Goal: Task Accomplishment & Management: Use online tool/utility

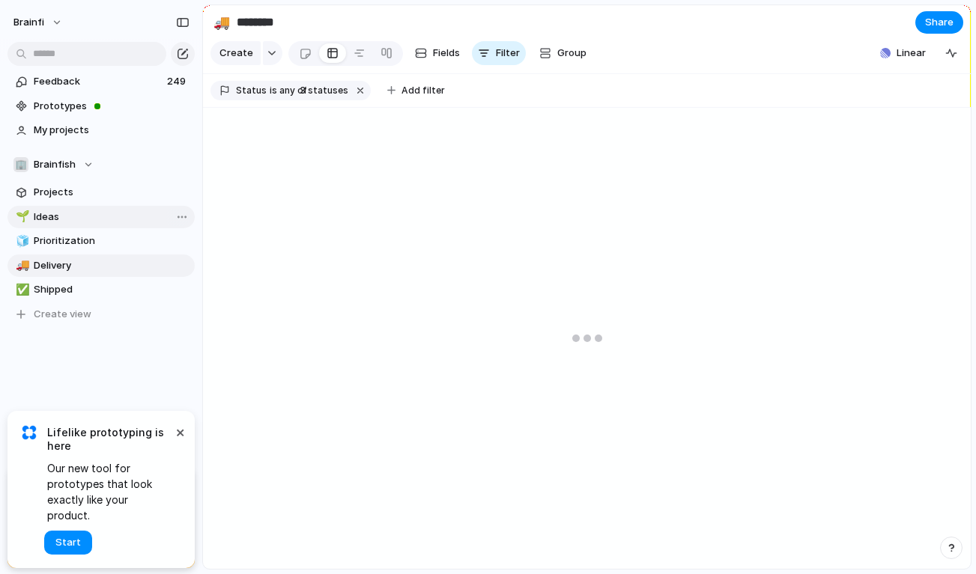
click at [43, 217] on span "Ideas" at bounding box center [112, 217] width 156 height 15
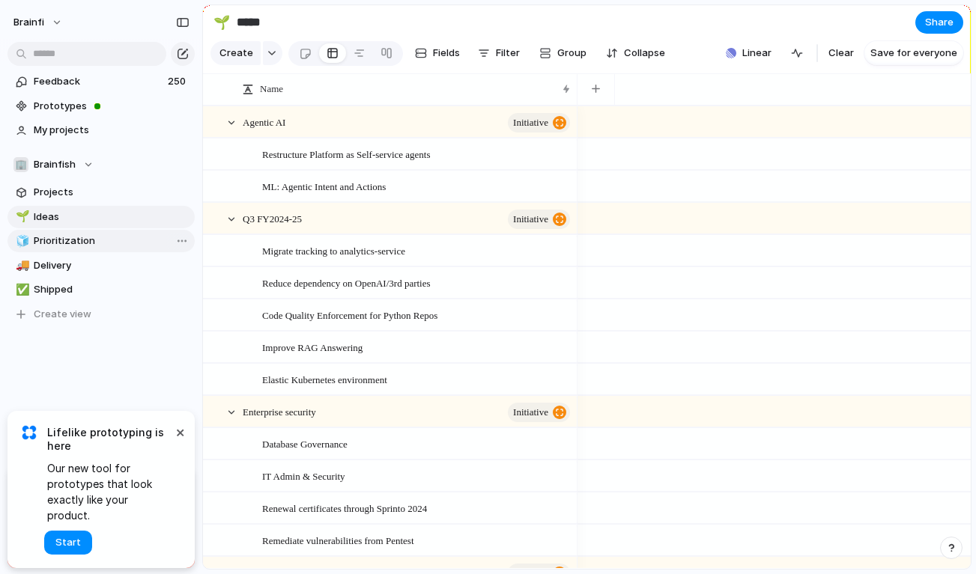
click at [46, 246] on span "Prioritization" at bounding box center [112, 241] width 156 height 15
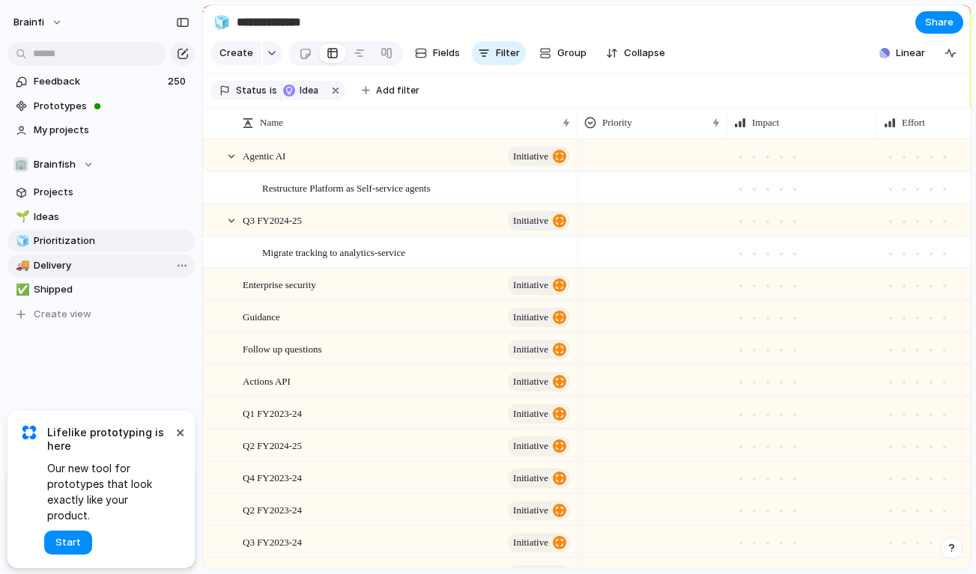
click at [46, 269] on span "Delivery" at bounding box center [112, 265] width 156 height 15
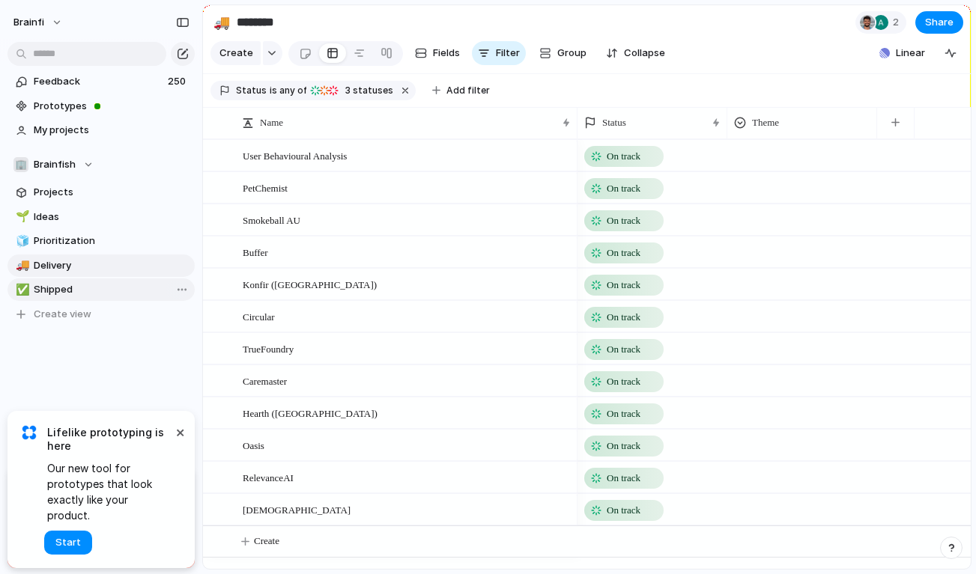
click at [53, 292] on span "Shipped" at bounding box center [112, 289] width 156 height 15
type input "*******"
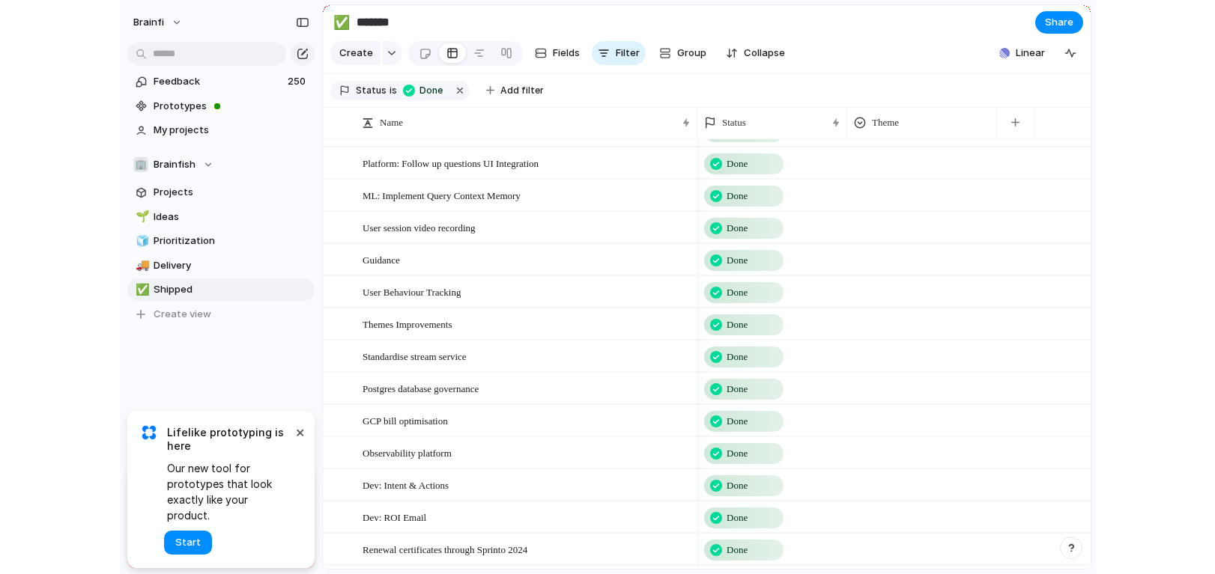
scroll to position [375, 0]
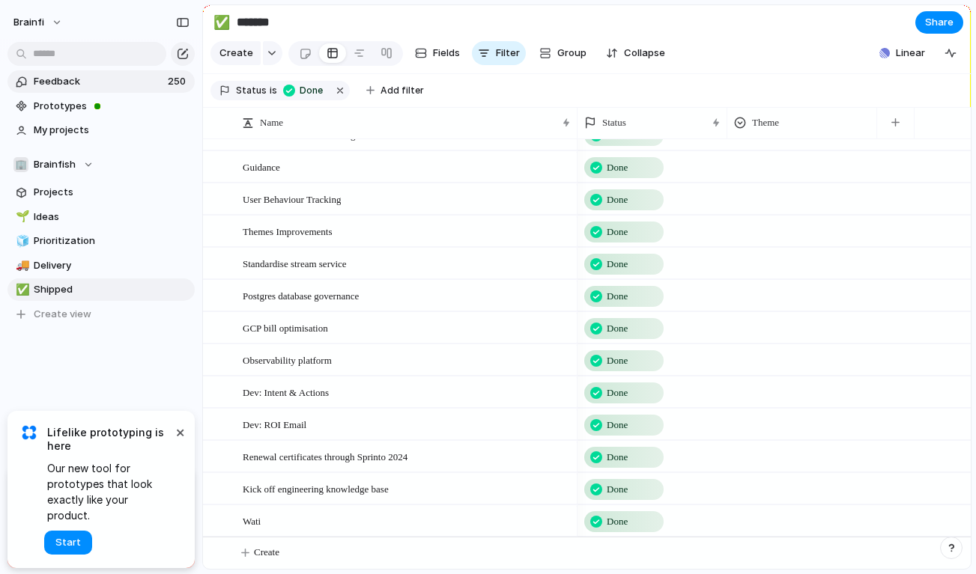
click at [76, 82] on span "Feedback" at bounding box center [99, 81] width 130 height 15
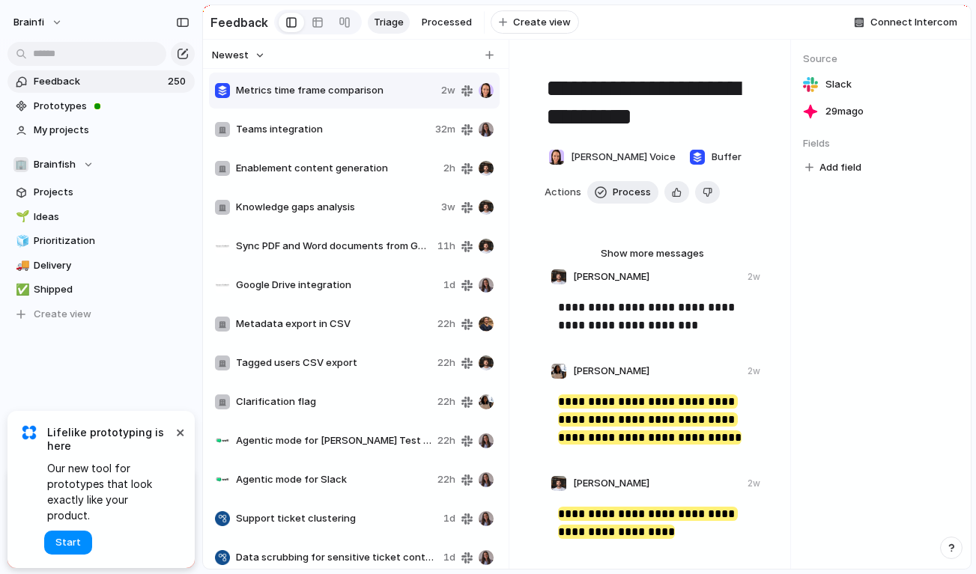
click at [816, 171] on button "Add field" at bounding box center [833, 167] width 61 height 19
click at [933, 180] on div "No results found" at bounding box center [488, 287] width 976 height 574
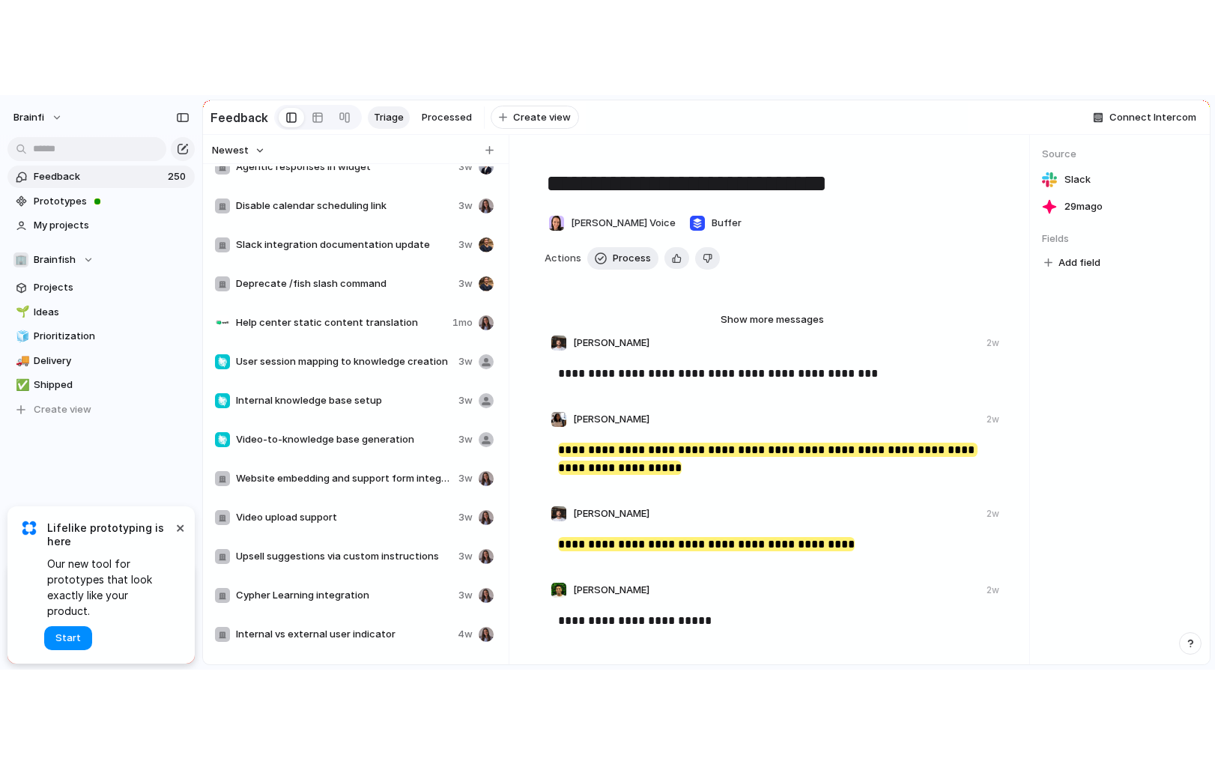
scroll to position [5394, 0]
